Goal: Information Seeking & Learning: Learn about a topic

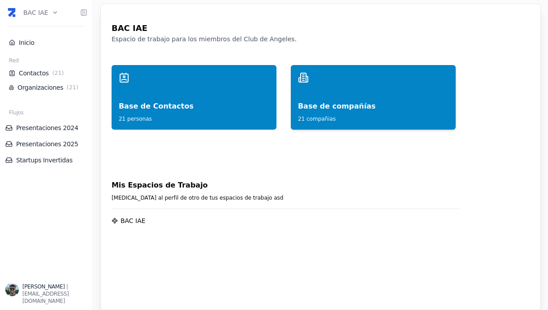
click at [307, 84] on div "Base de compañías" at bounding box center [373, 97] width 151 height 29
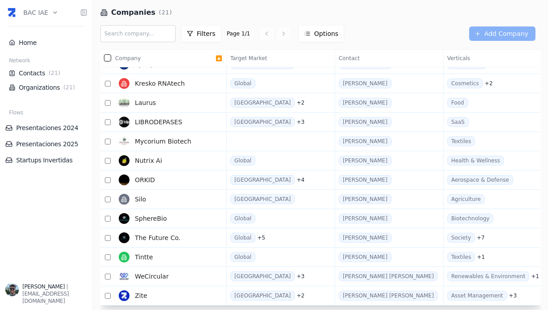
scroll to position [169, 0]
click at [164, 274] on span "WeCircular" at bounding box center [152, 276] width 34 height 9
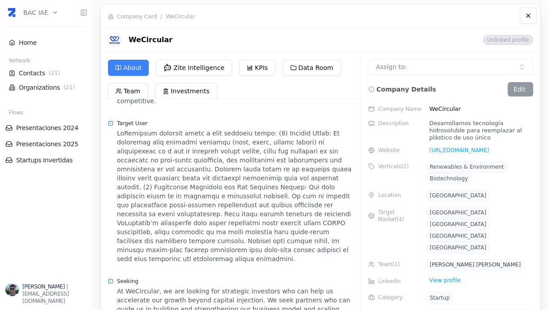
scroll to position [807, 0]
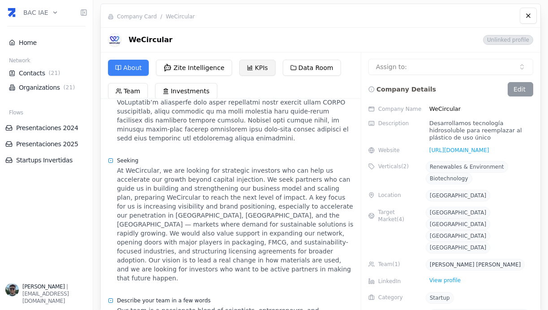
click at [251, 72] on button "KPIs" at bounding box center [257, 68] width 36 height 16
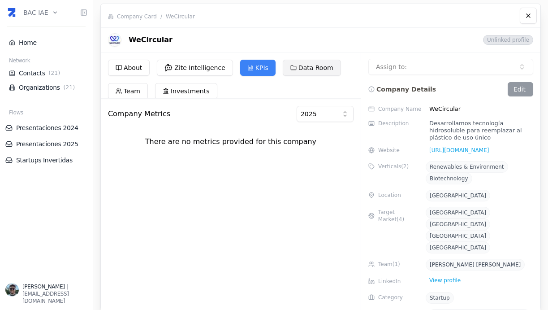
click at [294, 72] on button "Data Room" at bounding box center [312, 68] width 58 height 16
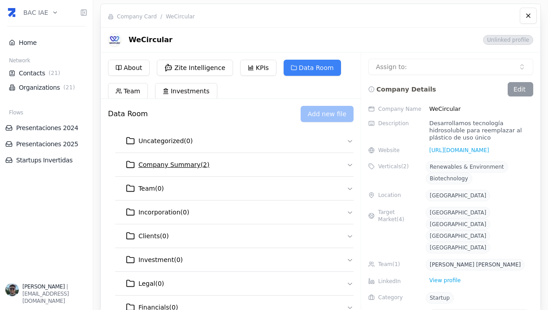
click at [259, 161] on button "Company Summary ( 2 )" at bounding box center [234, 164] width 238 height 23
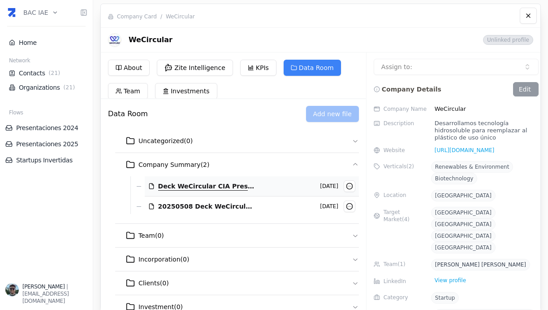
click at [224, 188] on span "Deck WeCircular CIA Presentado [DATE].pdf" at bounding box center [206, 185] width 96 height 9
click at [144, 90] on button "Team" at bounding box center [128, 91] width 40 height 16
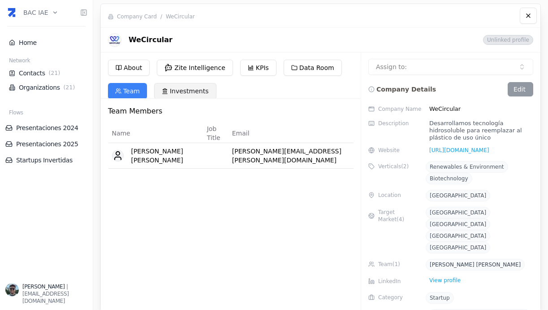
click at [197, 94] on button "Investments" at bounding box center [185, 91] width 62 height 16
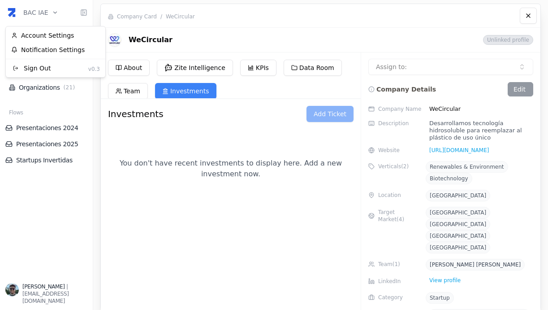
click at [29, 17] on html "BAC IAE Home Network Contacts ( 21 ) Organizations ( 21 ) Flows Presentaciones …" at bounding box center [274, 155] width 548 height 310
click at [186, 26] on html "BAC IAE Home Network Contacts ( 21 ) Organizations ( 21 ) Flows Presentaciones …" at bounding box center [274, 155] width 548 height 310
click at [21, 43] on link "Home" at bounding box center [46, 42] width 75 height 9
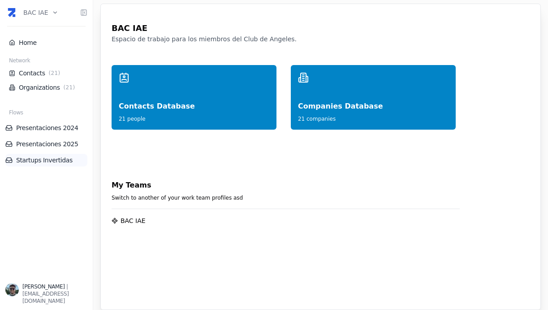
click at [56, 159] on link "Startups Invertidas" at bounding box center [46, 159] width 82 height 9
